Goal: Task Accomplishment & Management: Manage account settings

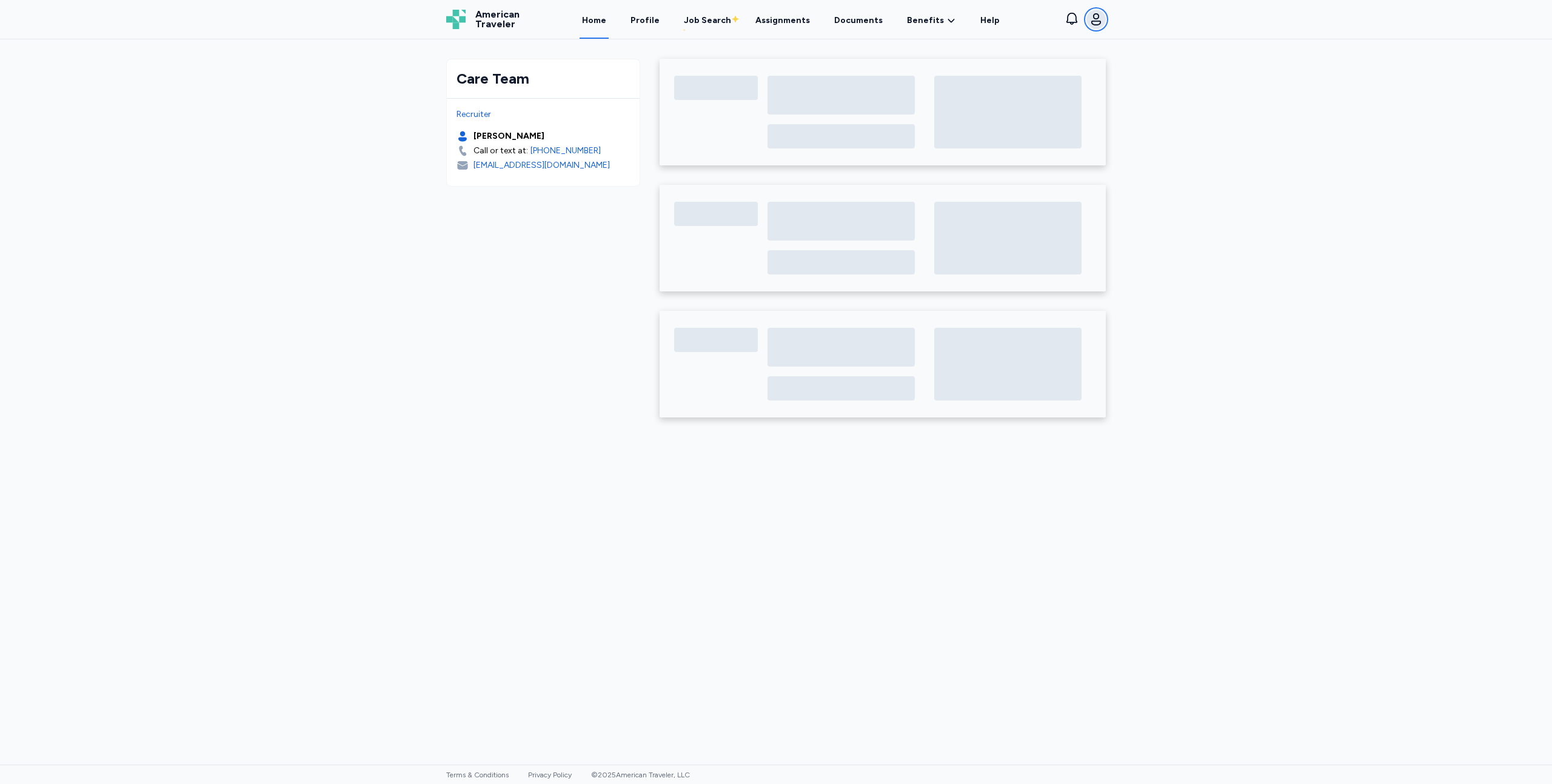
click at [1090, 16] on icon "button" at bounding box center [1096, 20] width 14 height 14
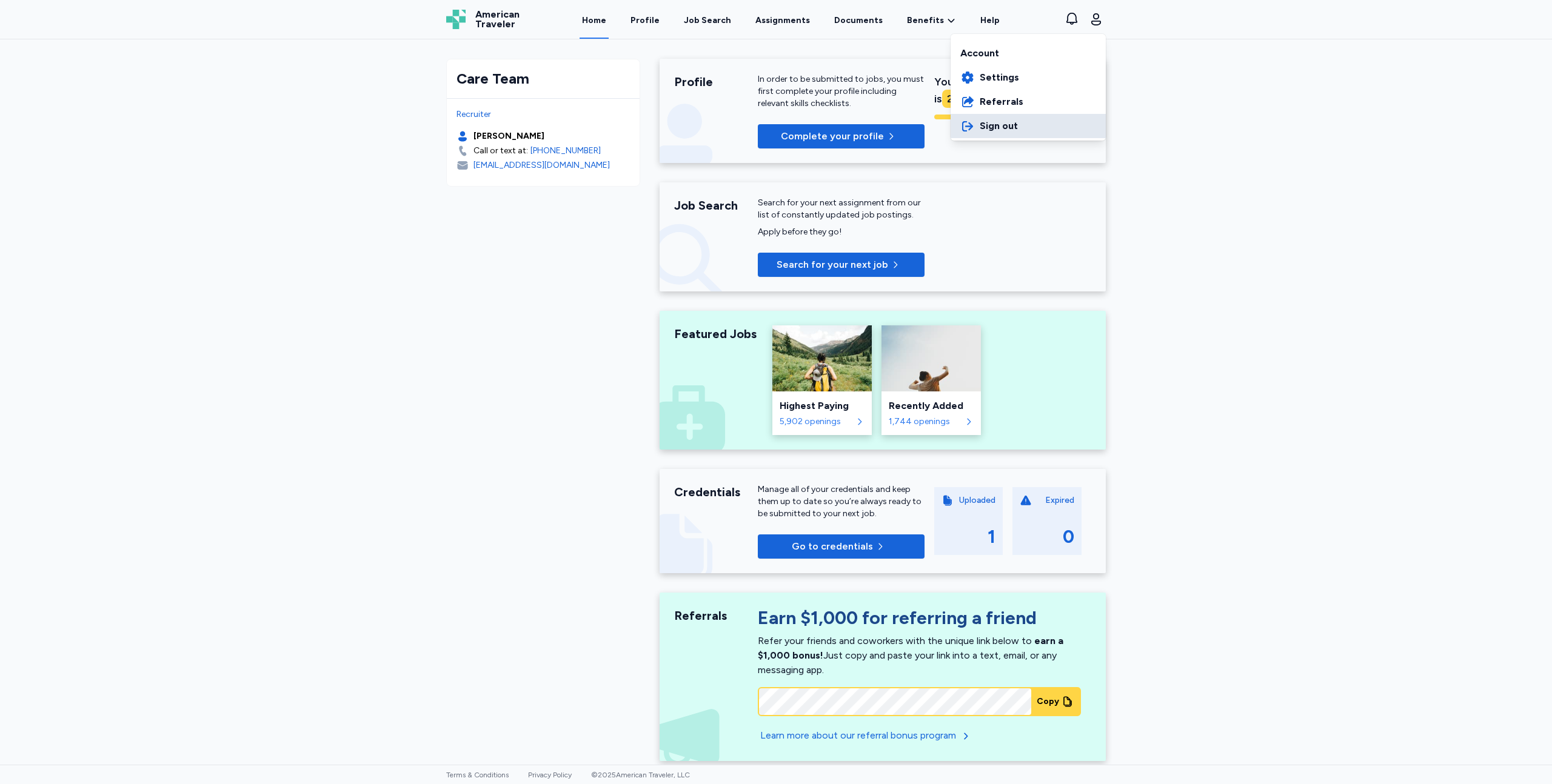
click at [987, 122] on span "Sign out" at bounding box center [999, 126] width 38 height 14
